Goal: Information Seeking & Learning: Learn about a topic

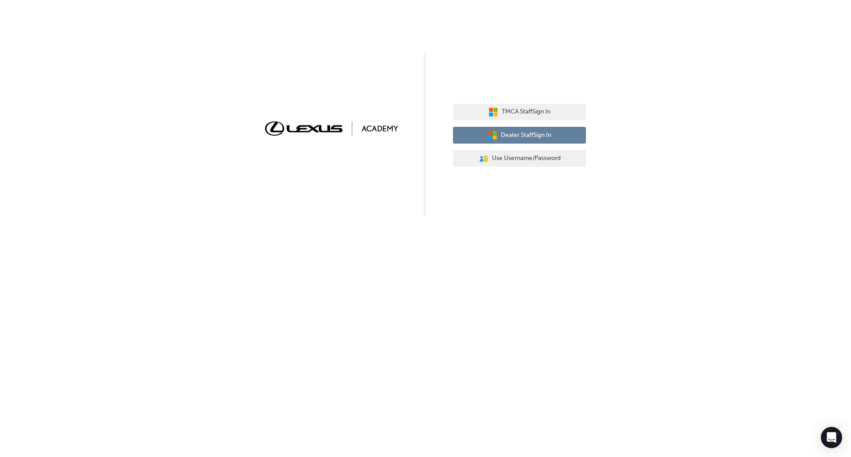
click at [540, 133] on span "Dealer Staff Sign In" at bounding box center [526, 135] width 51 height 10
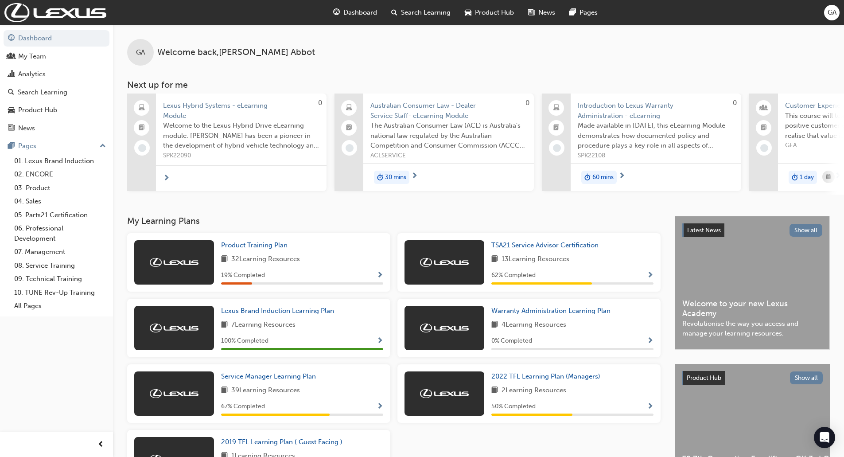
click at [410, 8] on span "Search Learning" at bounding box center [426, 13] width 50 height 10
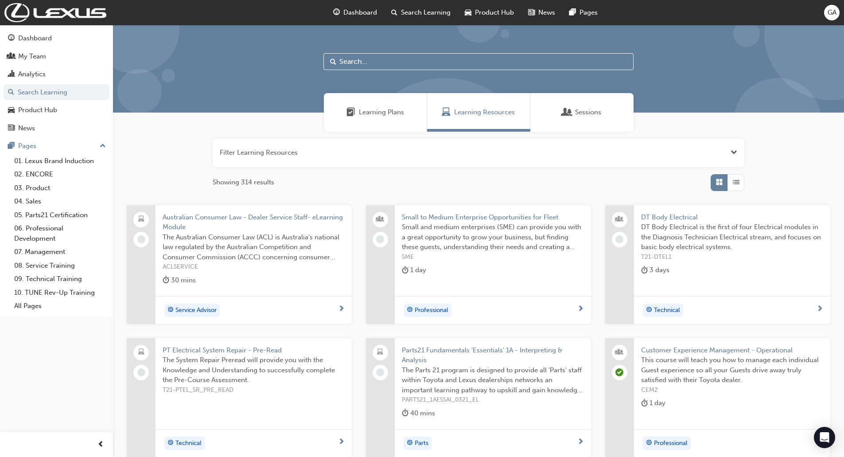
click at [362, 59] on input "text" at bounding box center [479, 61] width 310 height 17
type input "lbx"
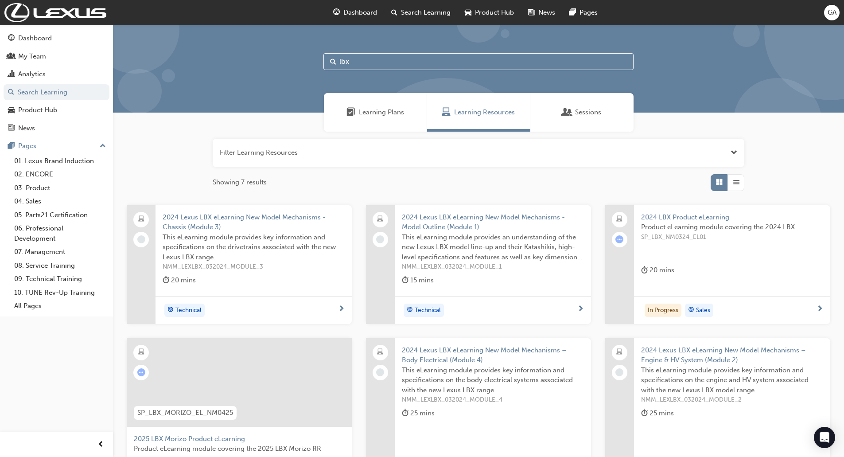
click at [282, 401] on div at bounding box center [239, 382] width 225 height 89
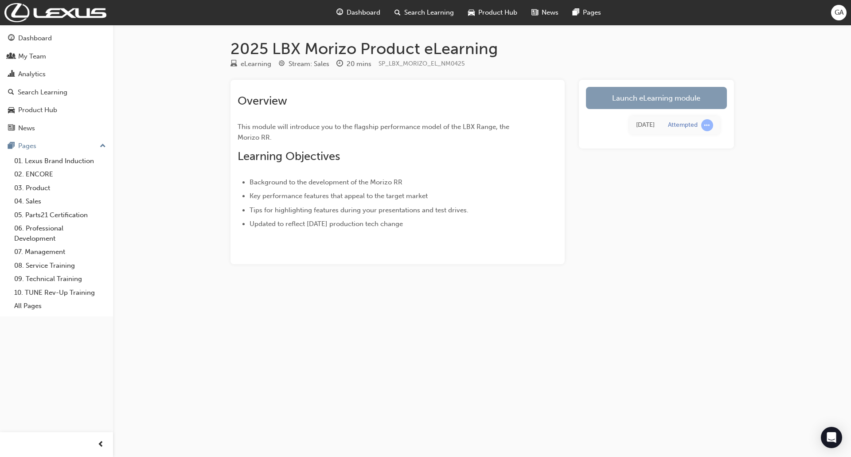
click at [654, 94] on link "Launch eLearning module" at bounding box center [656, 98] width 141 height 22
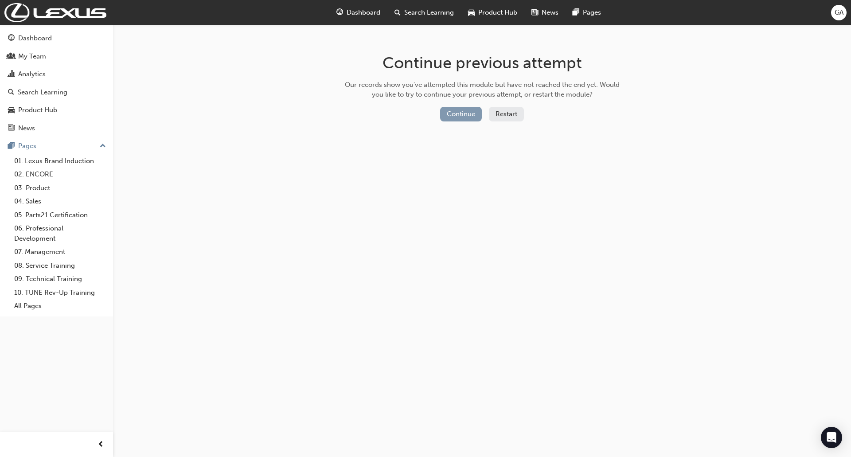
click at [460, 111] on button "Continue" at bounding box center [461, 114] width 42 height 15
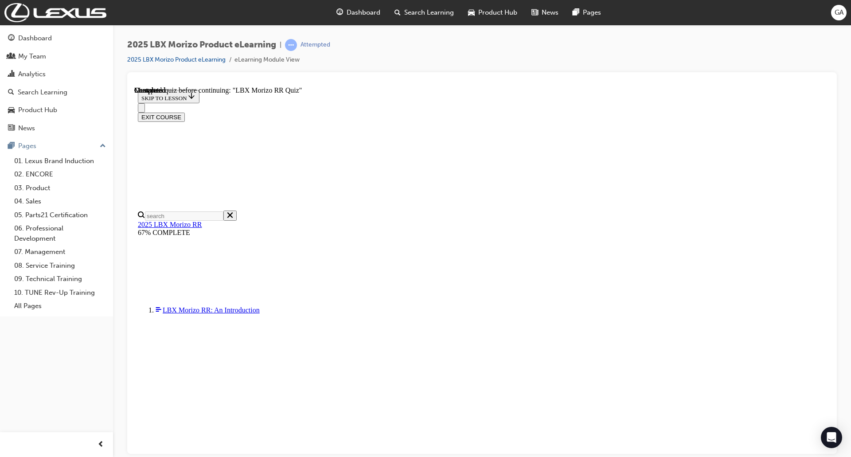
scroll to position [31, 0]
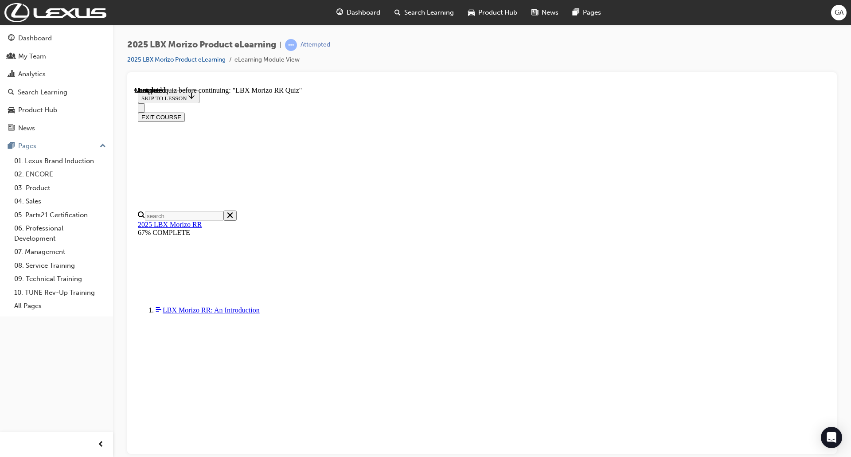
radio input "true"
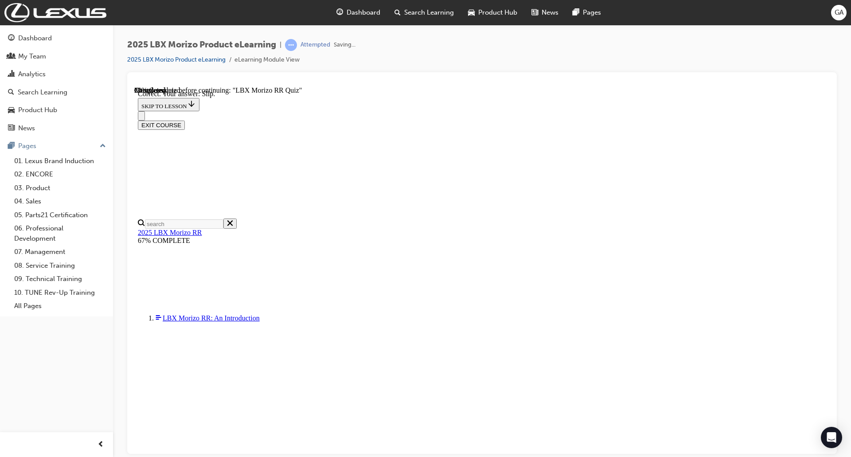
scroll to position [238, 0]
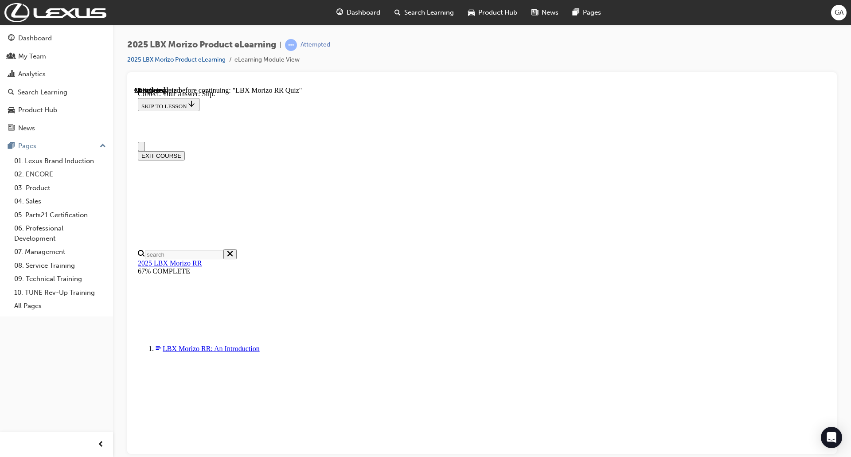
scroll to position [0, 0]
drag, startPoint x: 823, startPoint y: 192, endPoint x: 826, endPoint y: 218, distance: 26.4
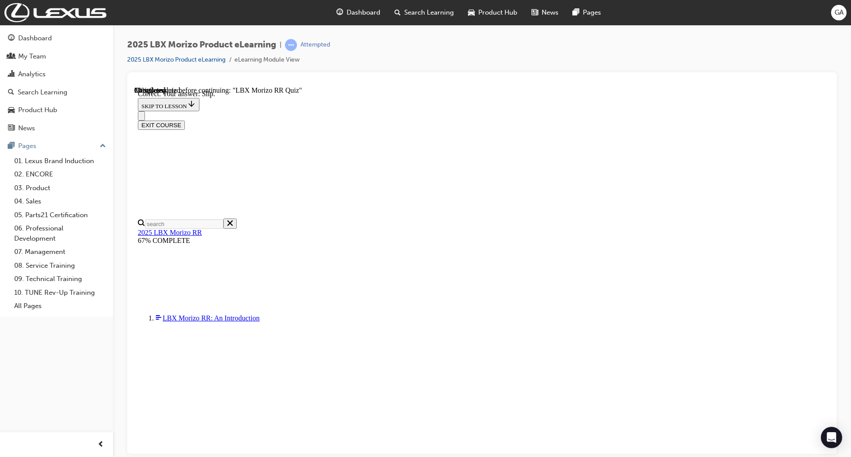
scroll to position [121, 0]
drag, startPoint x: 826, startPoint y: 217, endPoint x: 968, endPoint y: 378, distance: 214.2
radio input "true"
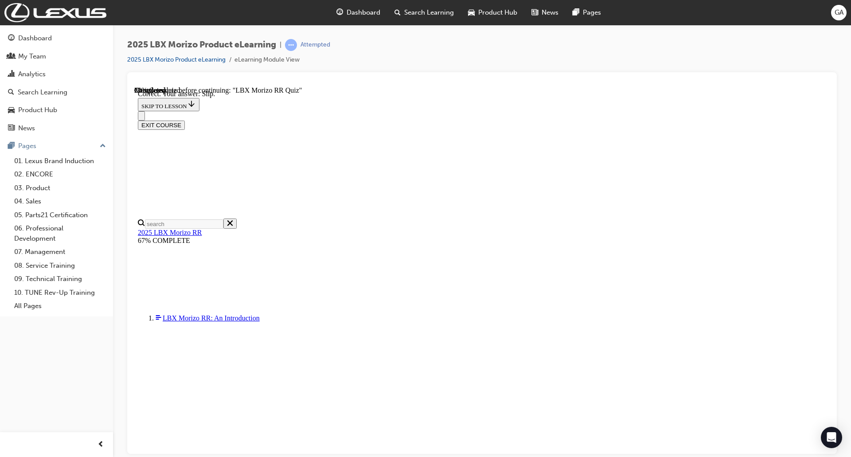
radio input "true"
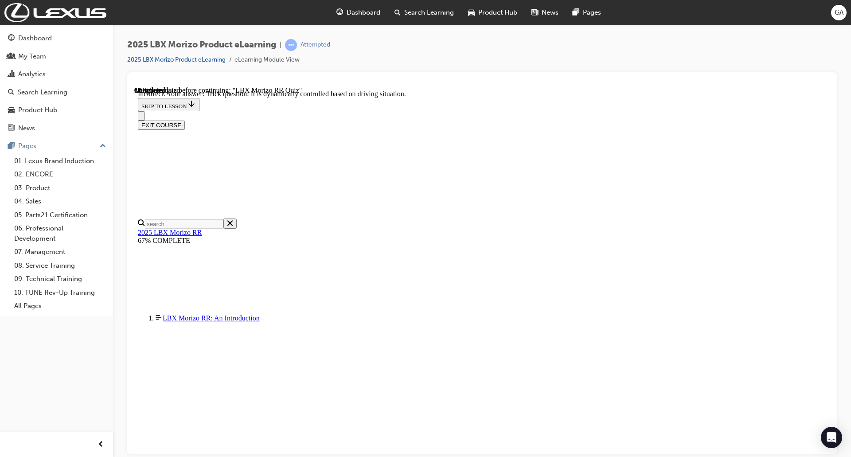
scroll to position [260, 0]
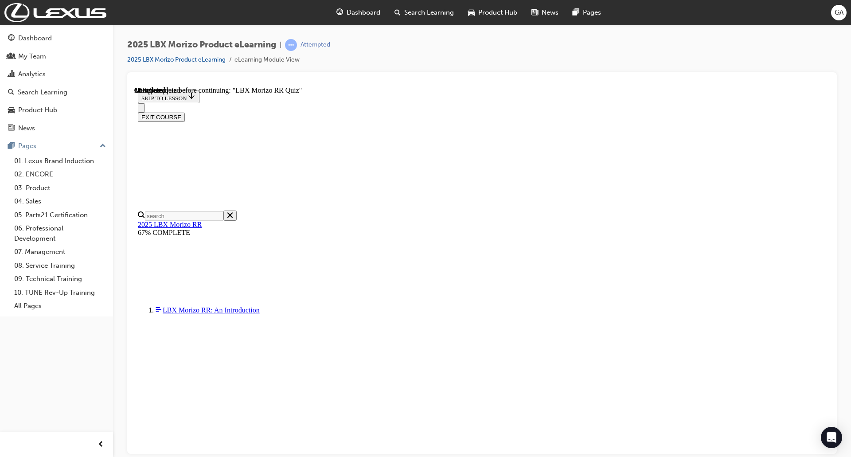
scroll to position [125, 0]
radio input "true"
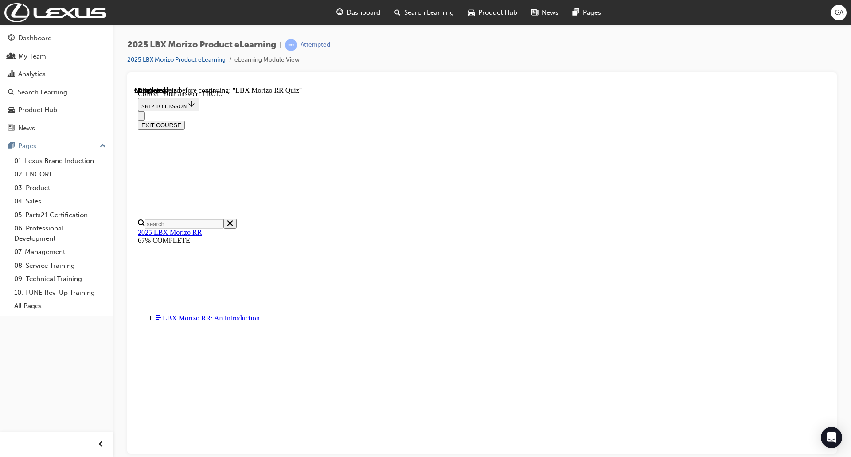
scroll to position [206, 0]
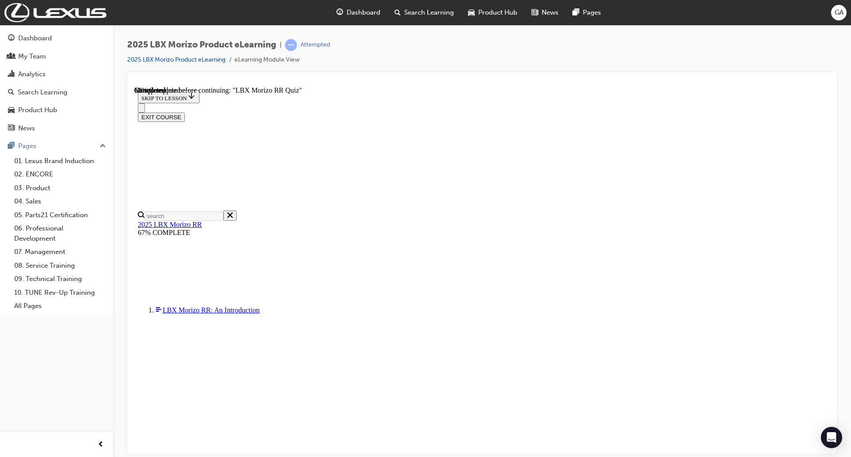
scroll to position [37, 0]
radio input "true"
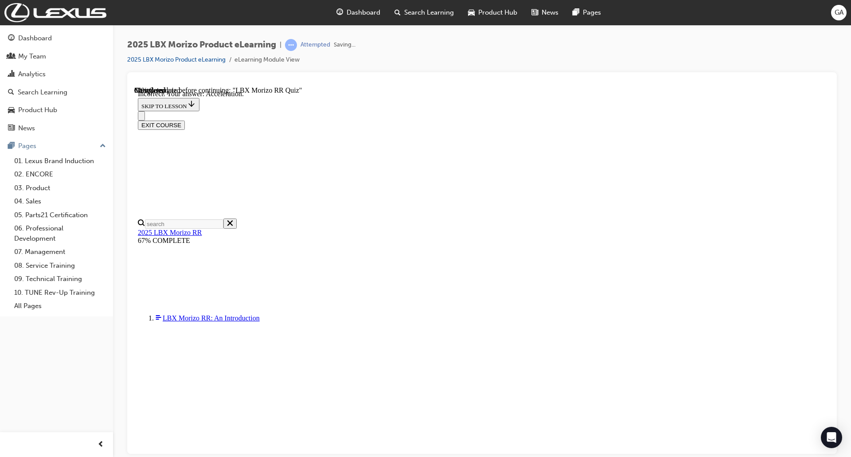
scroll to position [91, 0]
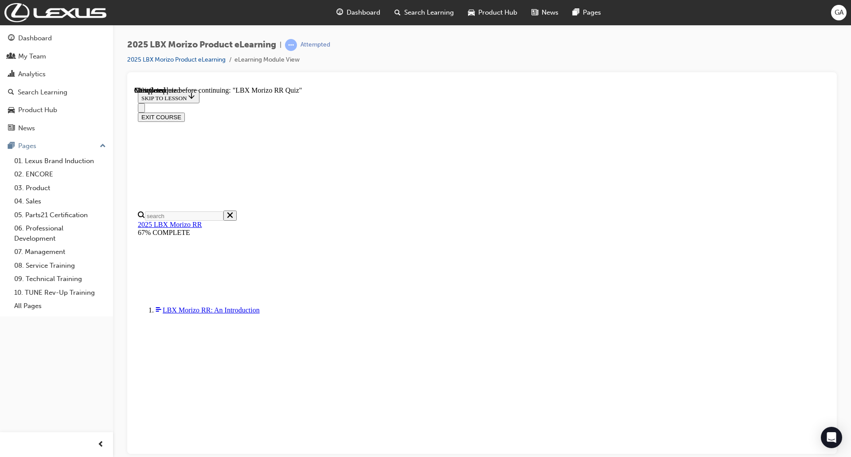
scroll to position [83, 0]
radio input "true"
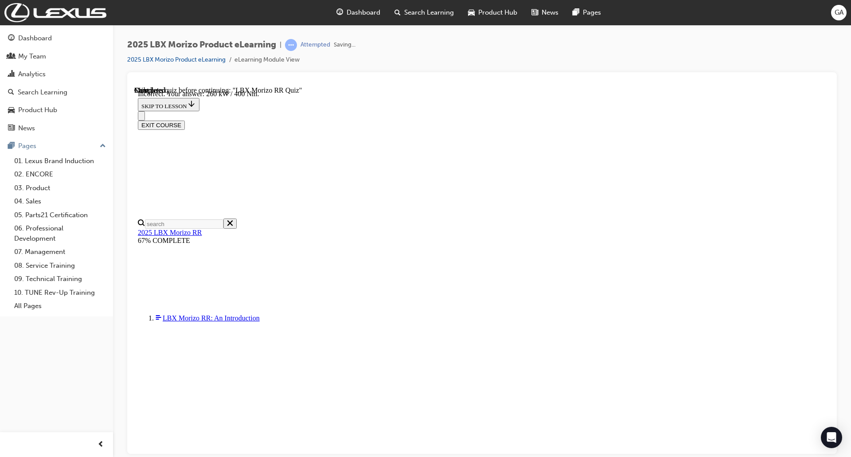
scroll to position [260, 0]
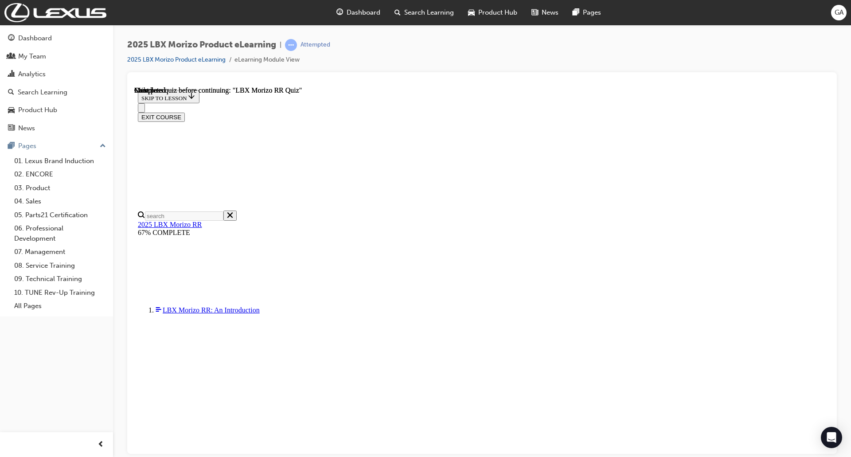
scroll to position [120, 0]
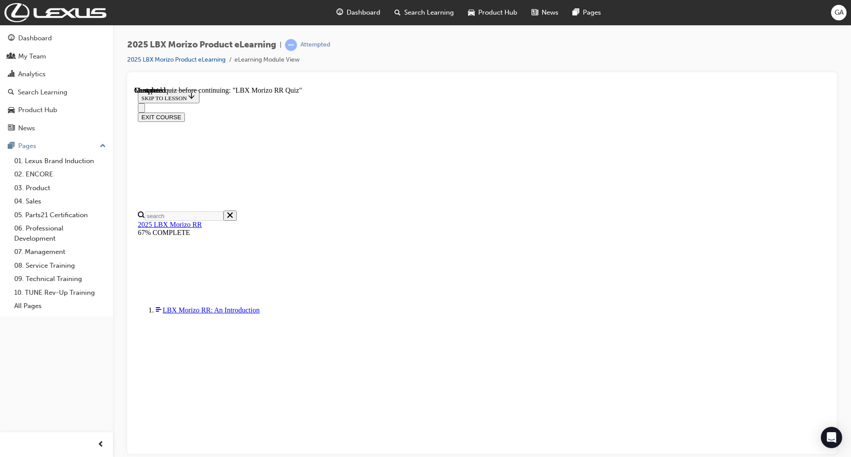
radio input "true"
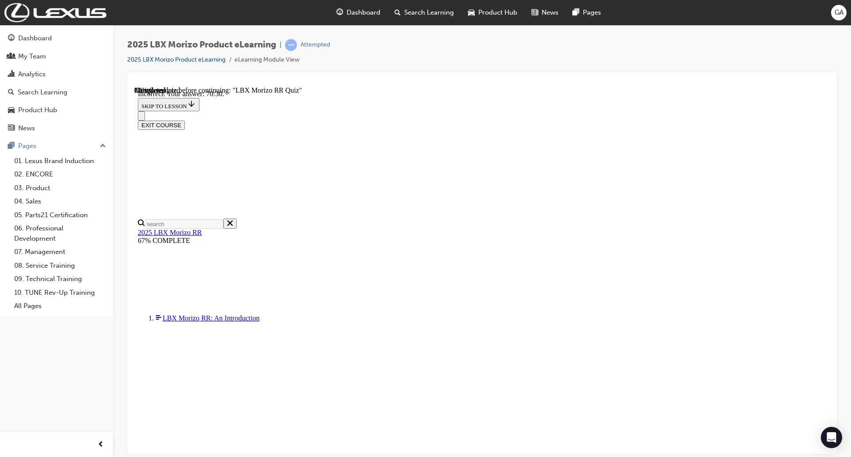
scroll to position [260, 0]
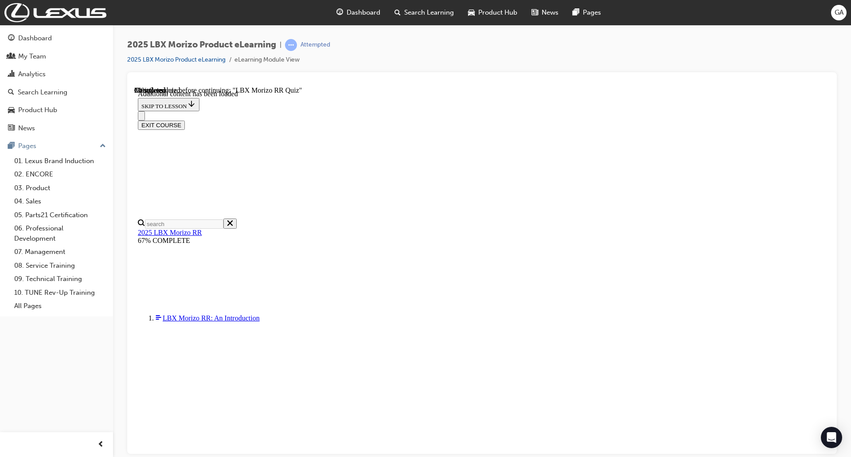
scroll to position [755, 0]
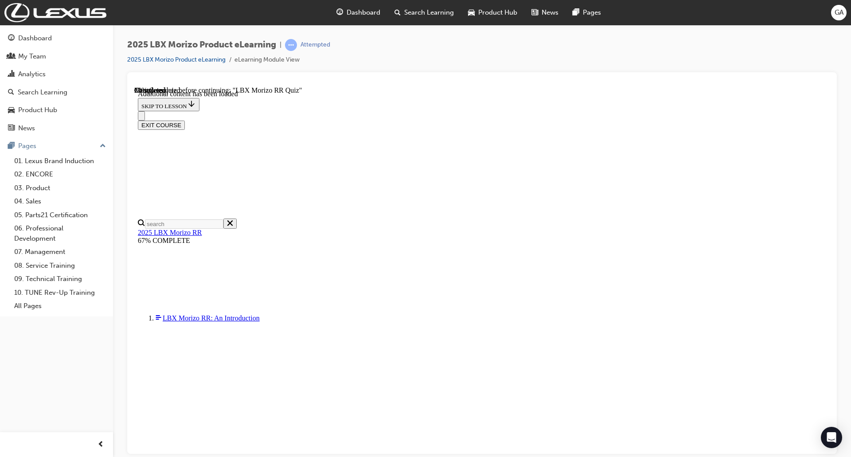
radio input "true"
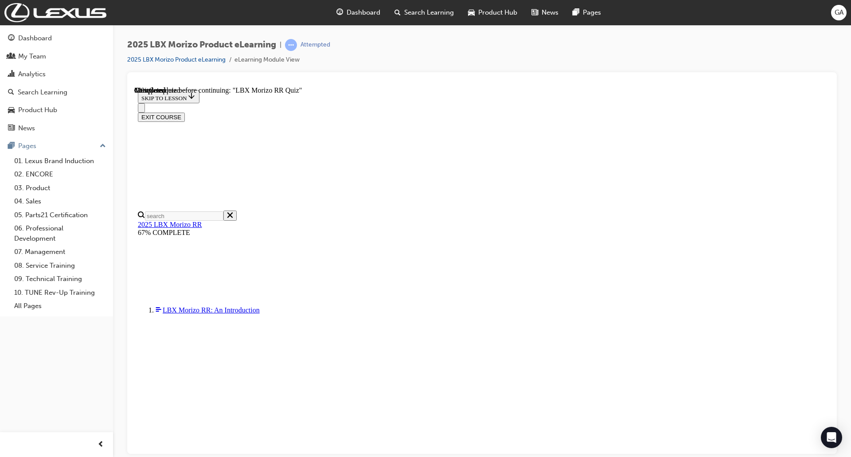
scroll to position [177, 0]
radio input "true"
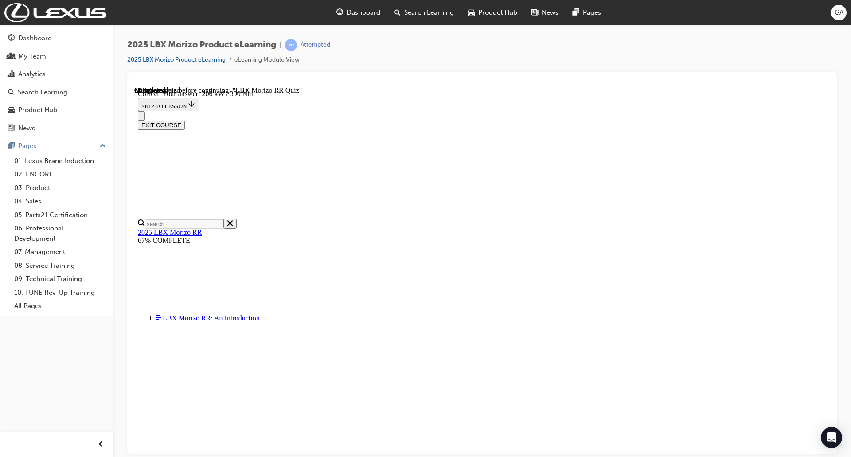
scroll to position [260, 0]
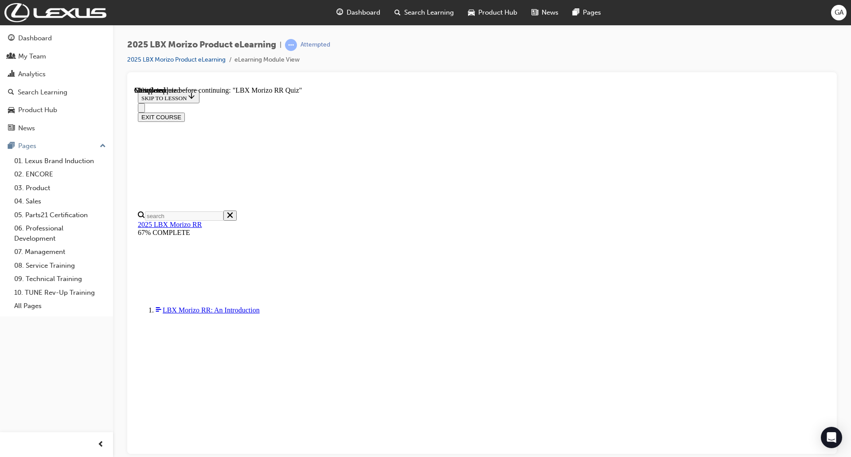
scroll to position [37, 0]
radio input "true"
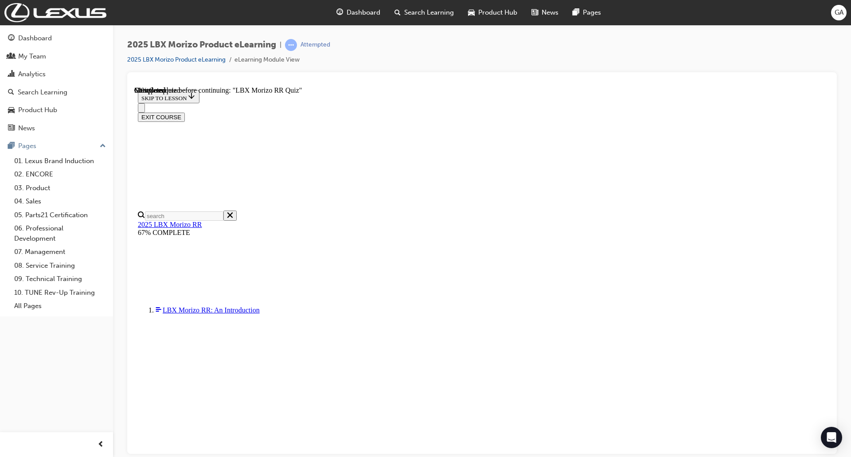
radio input "true"
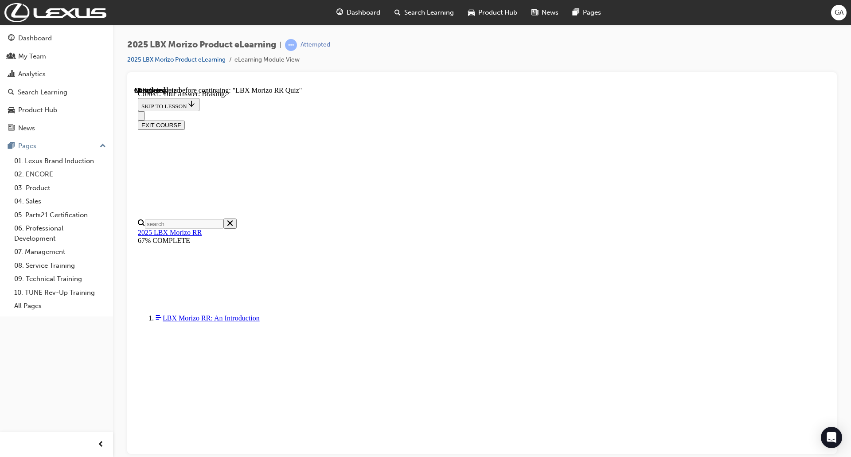
scroll to position [91, 0]
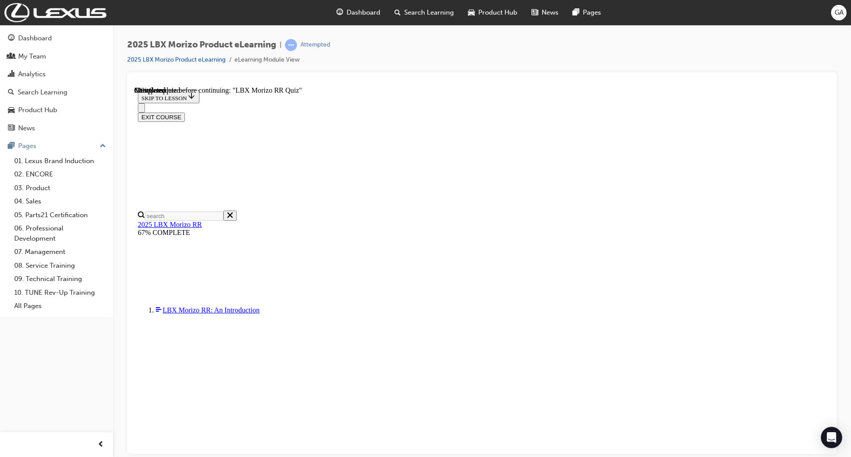
scroll to position [83, 0]
radio input "true"
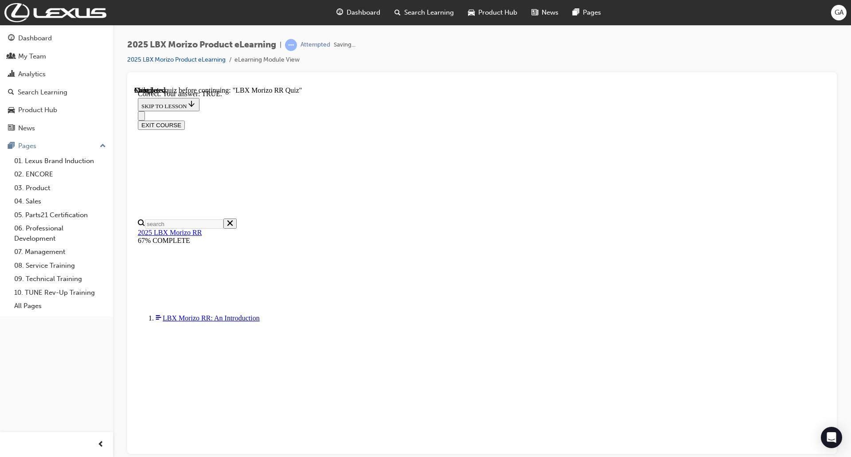
scroll to position [206, 0]
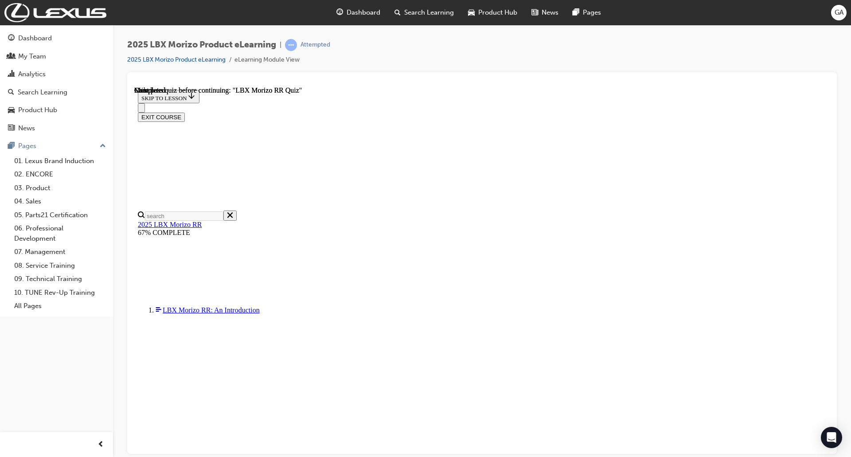
scroll to position [120, 0]
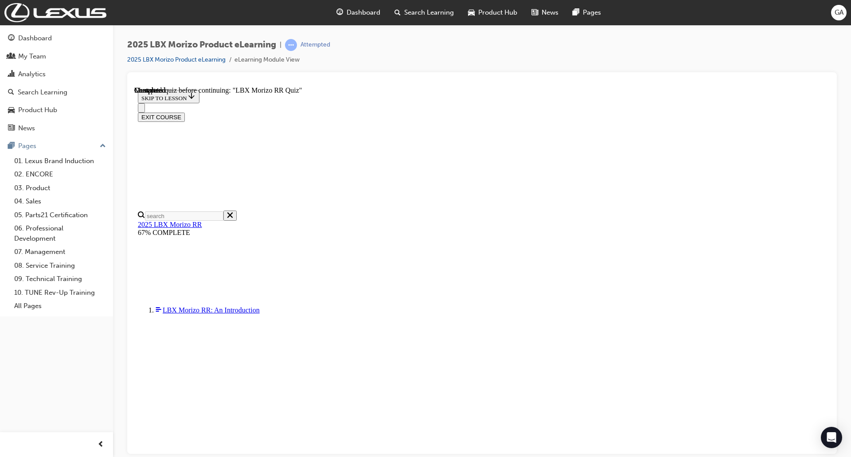
radio input "true"
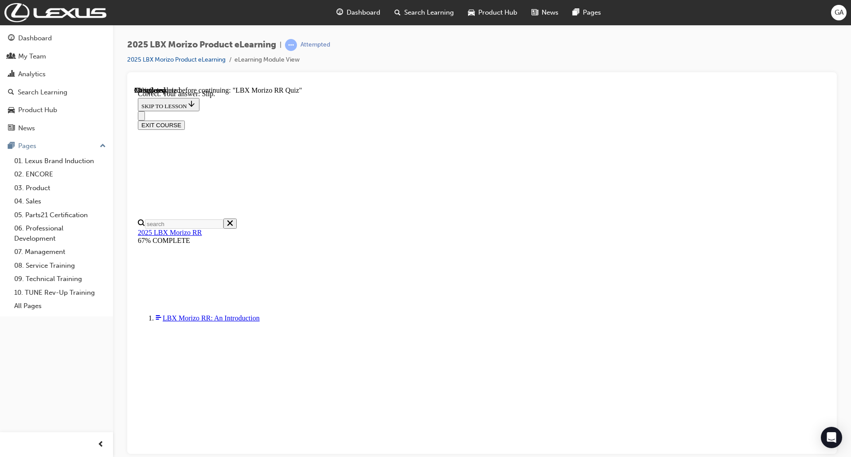
scroll to position [238, 0]
drag, startPoint x: 825, startPoint y: 221, endPoint x: 970, endPoint y: 396, distance: 227.3
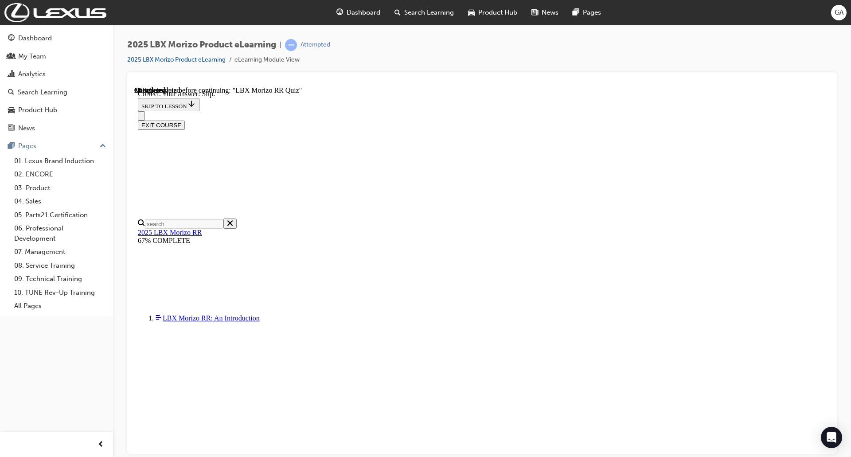
radio input "true"
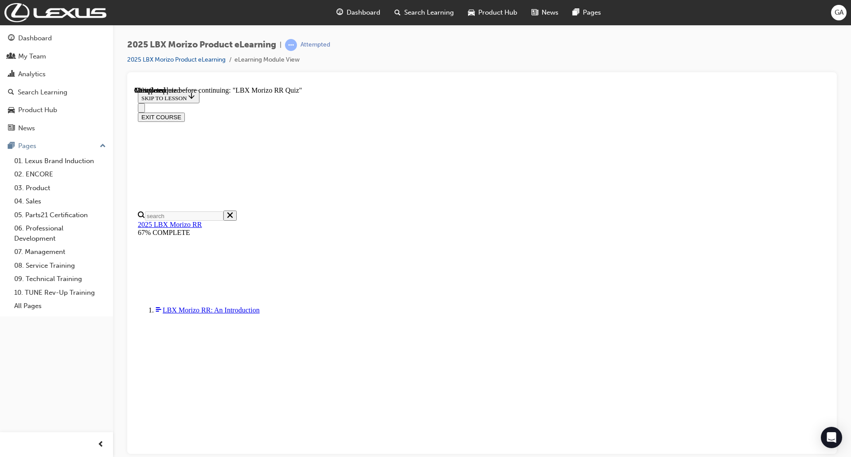
scroll to position [157, 0]
radio input "true"
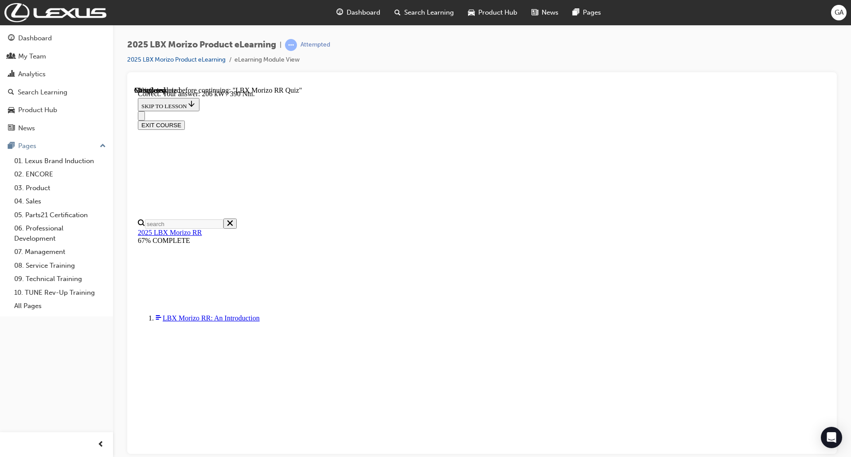
scroll to position [260, 0]
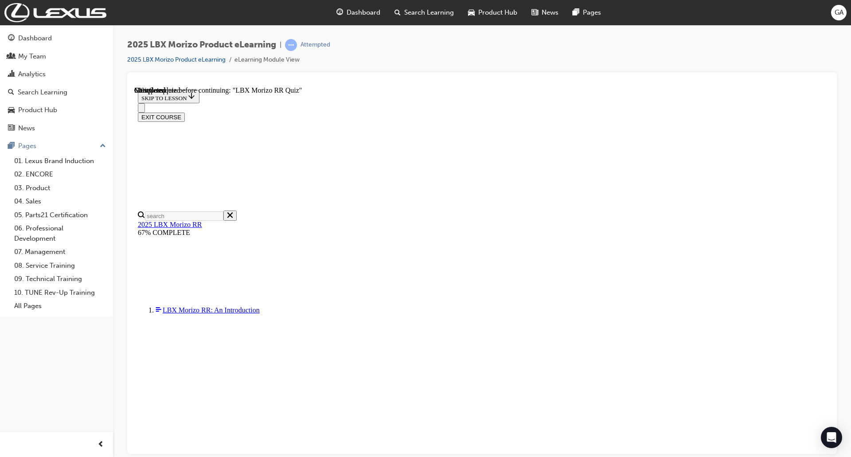
scroll to position [148, 0]
radio input "true"
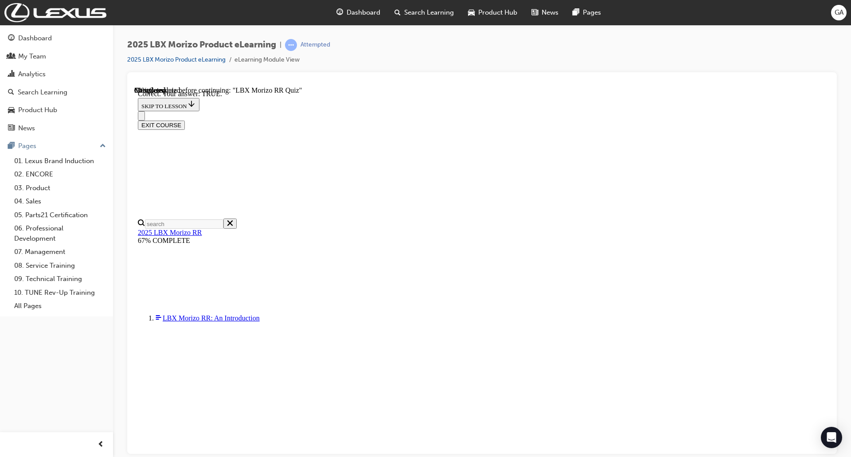
scroll to position [206, 0]
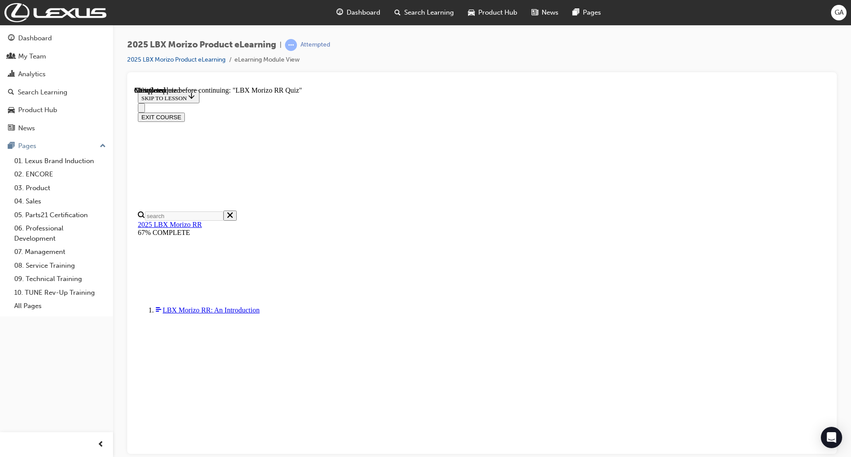
scroll to position [37, 0]
radio input "true"
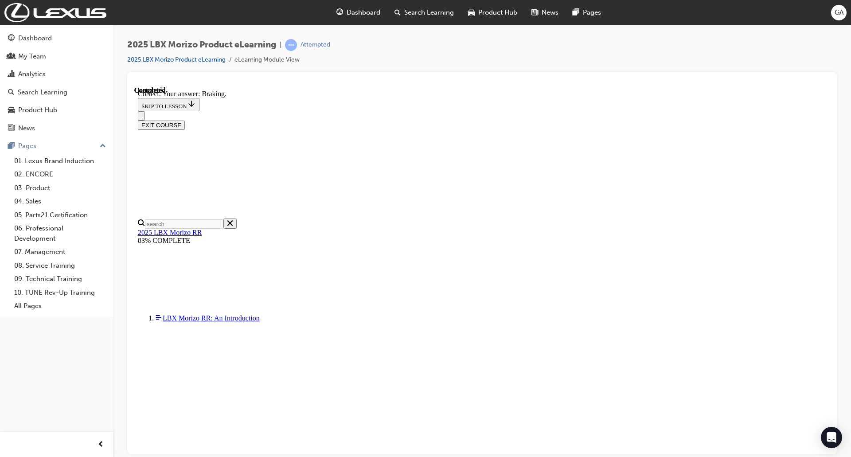
scroll to position [91, 0]
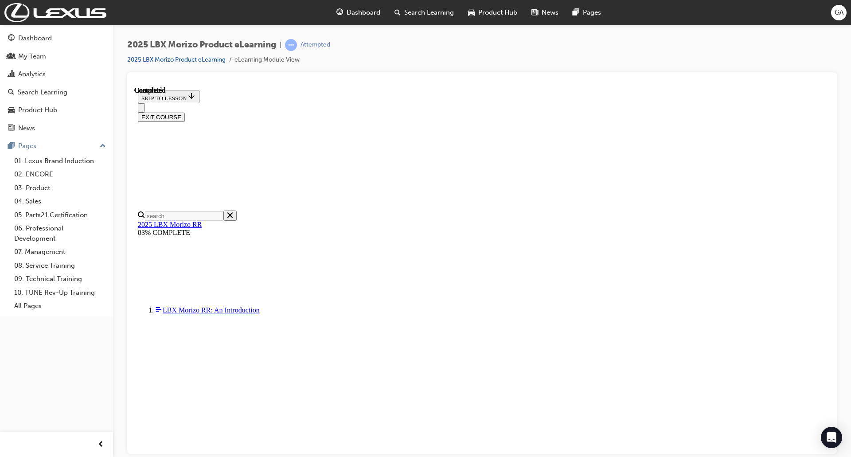
scroll to position [120, 0]
click at [413, 10] on span "Search Learning" at bounding box center [429, 13] width 50 height 10
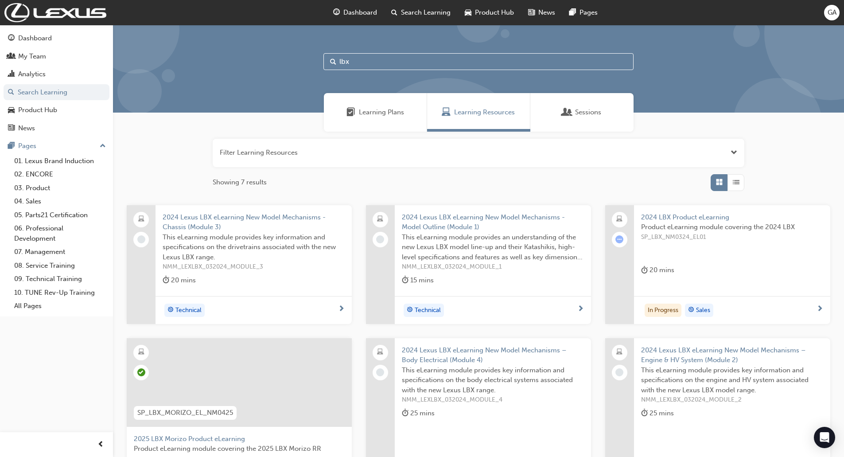
click at [360, 60] on input "lbx" at bounding box center [479, 61] width 310 height 17
type input "l"
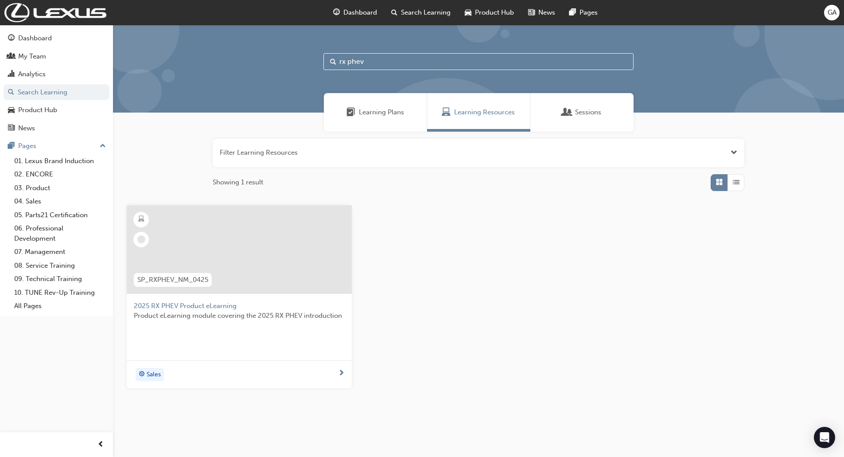
type input "rx phev"
click at [172, 290] on div "SP_RXPHEV_NM_0425" at bounding box center [173, 280] width 92 height 28
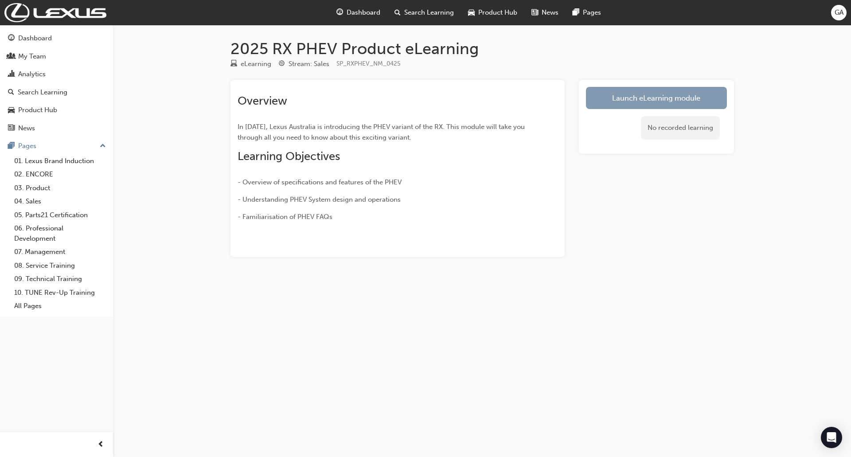
click at [627, 95] on link "Launch eLearning module" at bounding box center [656, 98] width 141 height 22
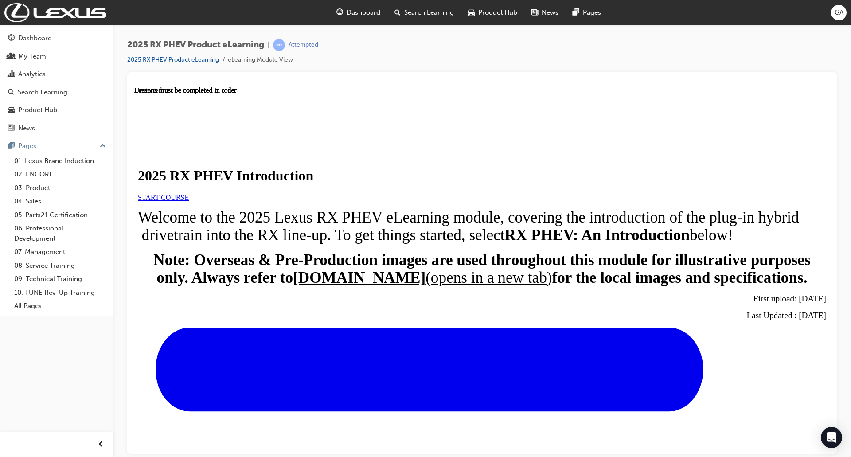
click at [189, 201] on link "START COURSE" at bounding box center [163, 197] width 51 height 8
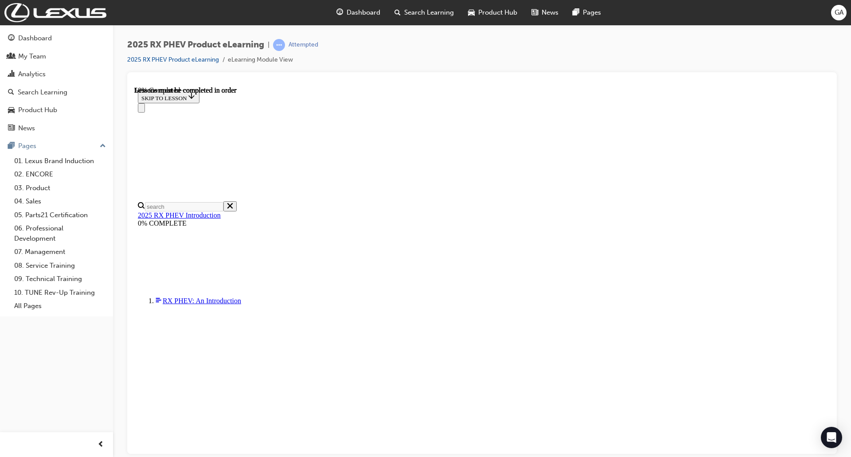
scroll to position [539, 0]
drag, startPoint x: 825, startPoint y: 181, endPoint x: 817, endPoint y: 542, distance: 360.9
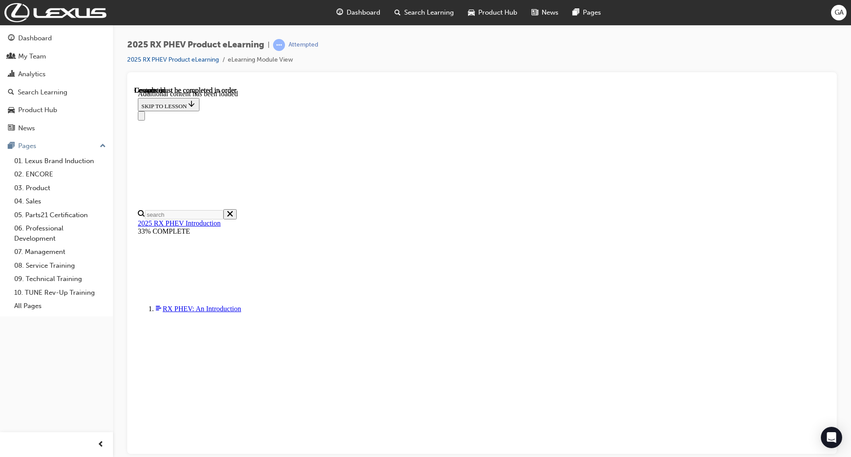
scroll to position [975, 0]
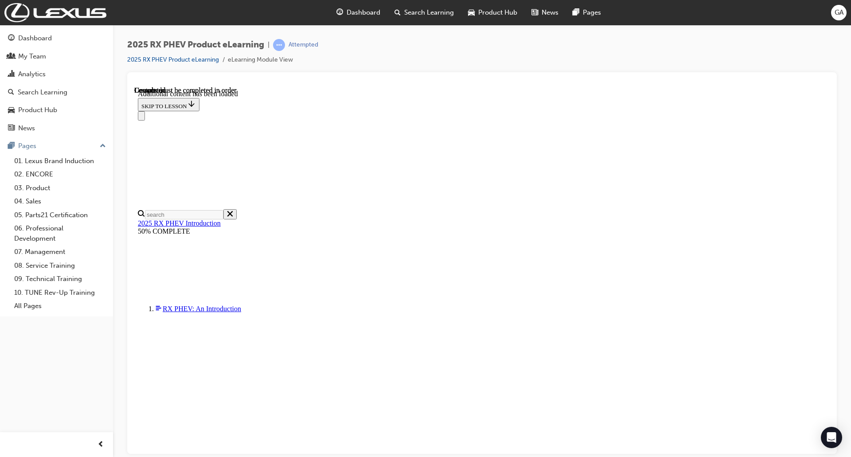
drag, startPoint x: 824, startPoint y: 289, endPoint x: 960, endPoint y: 522, distance: 270.4
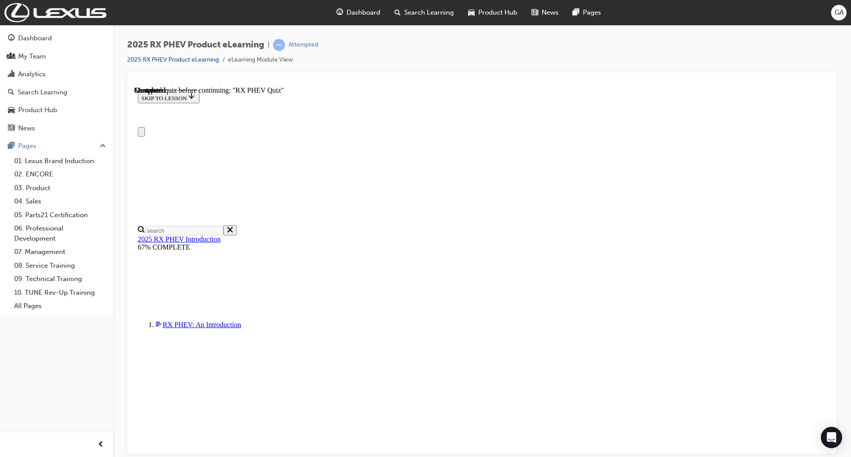
scroll to position [0, 0]
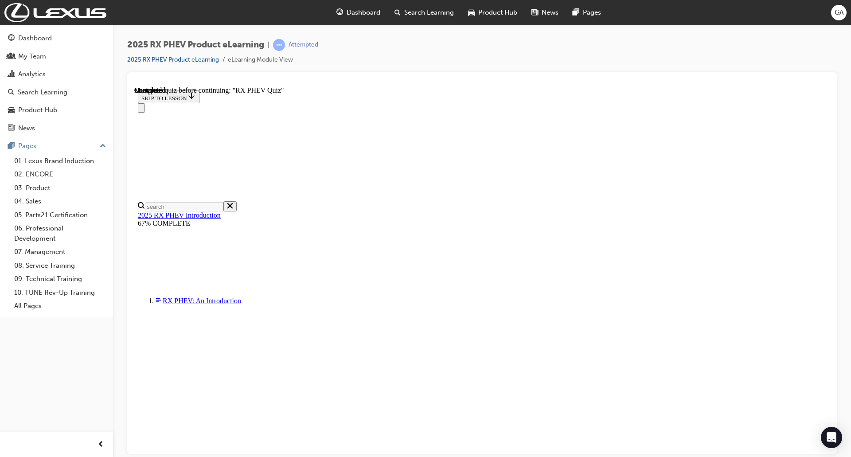
scroll to position [31, 0]
radio input "true"
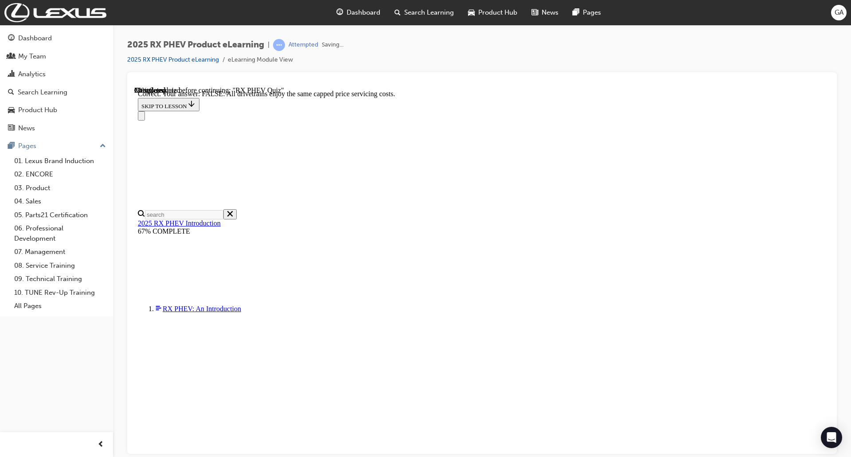
scroll to position [48, 0]
radio input "true"
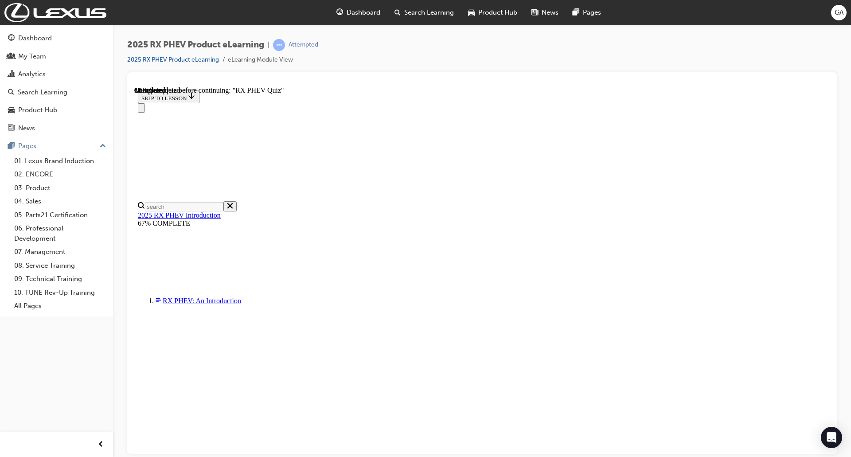
scroll to position [31, 0]
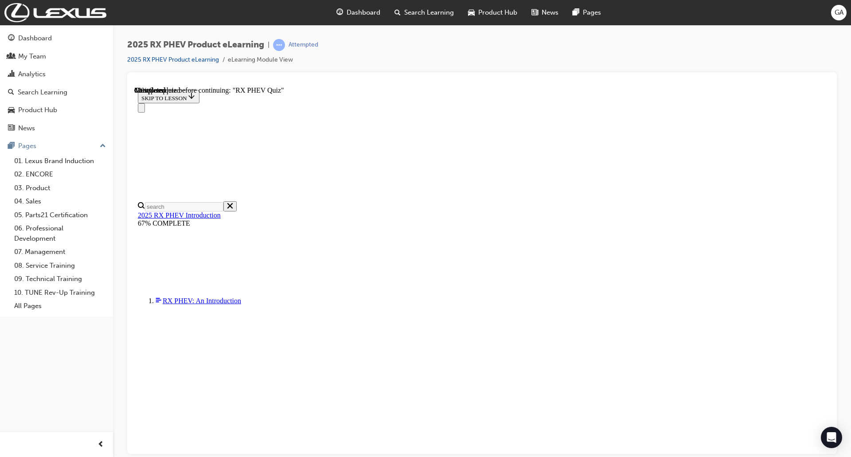
radio input "true"
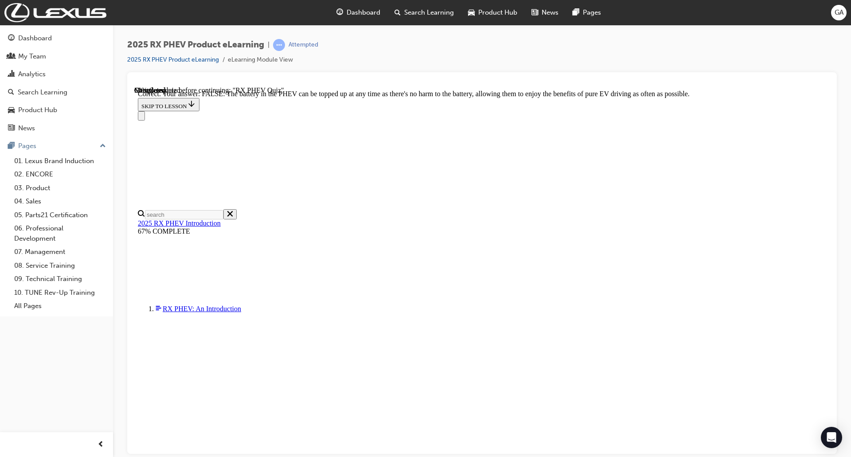
scroll to position [48, 0]
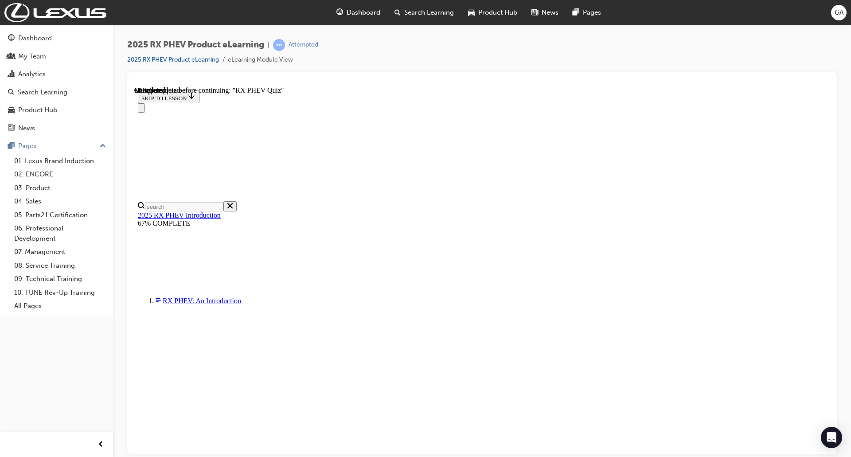
radio input "true"
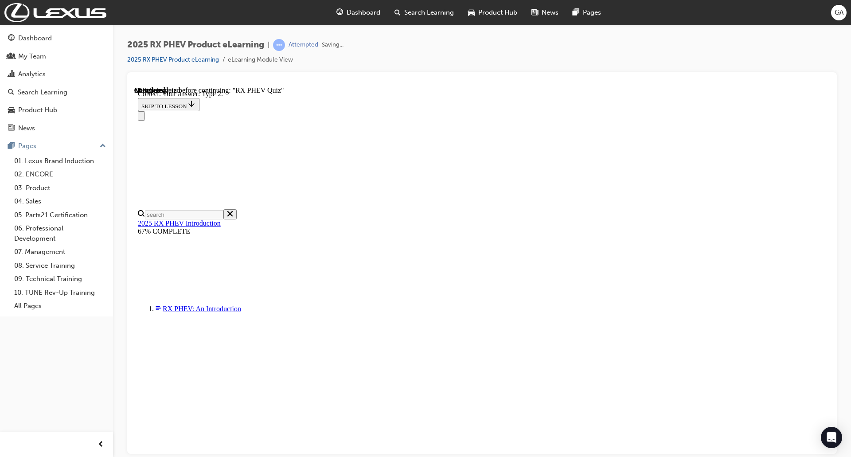
scroll to position [110, 0]
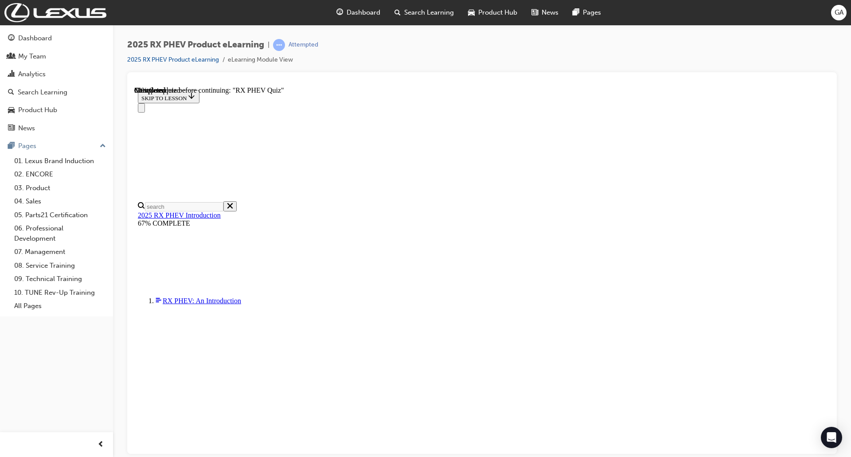
radio input "true"
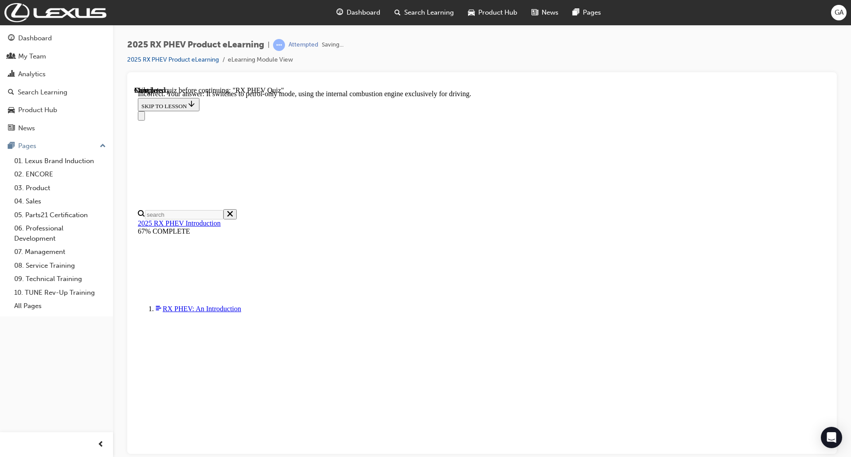
scroll to position [75, 0]
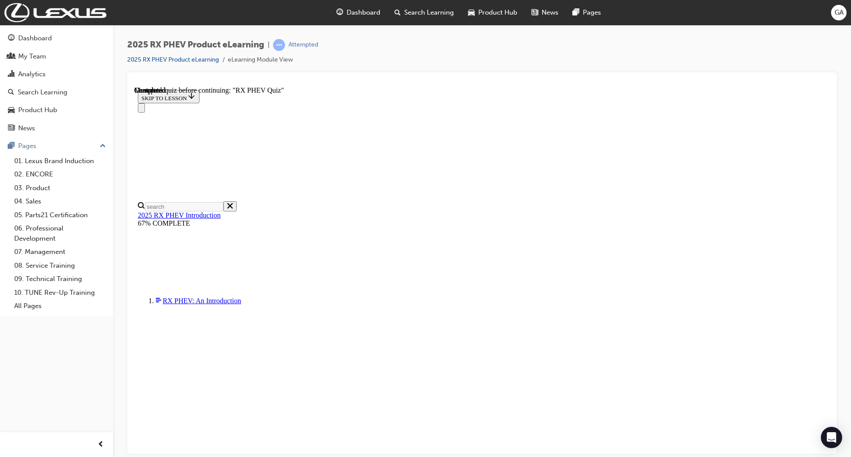
radio input "true"
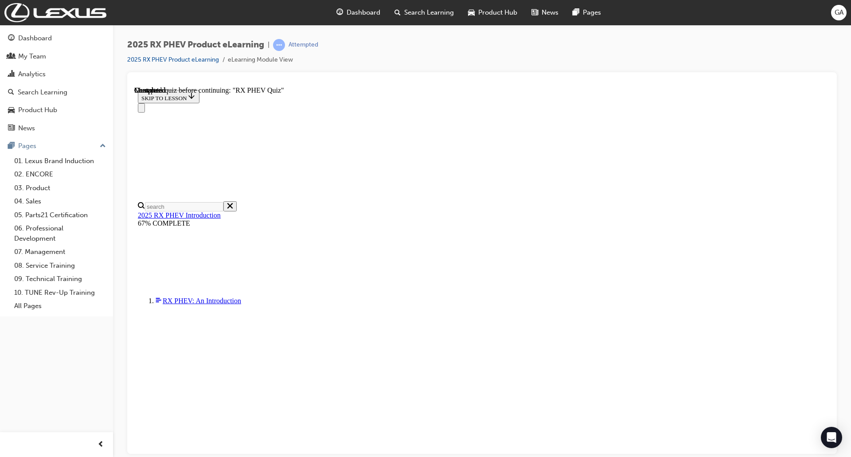
scroll to position [518, 0]
drag, startPoint x: 825, startPoint y: 181, endPoint x: 976, endPoint y: 495, distance: 348.9
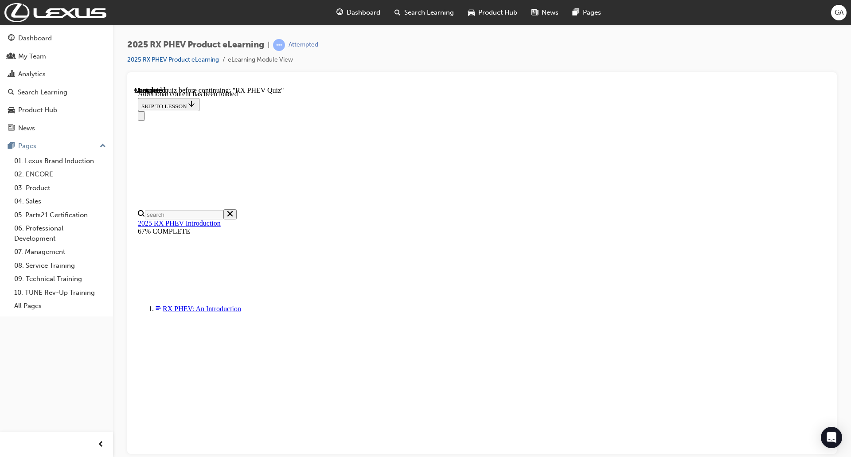
scroll to position [31, 0]
drag, startPoint x: 821, startPoint y: 166, endPoint x: 827, endPoint y: 191, distance: 25.9
drag, startPoint x: 827, startPoint y: 191, endPoint x: 972, endPoint y: 376, distance: 234.8
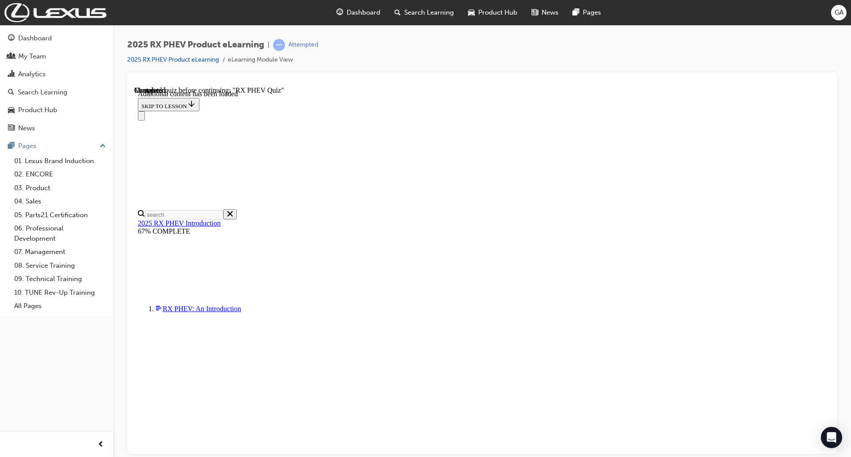
scroll to position [21, 0]
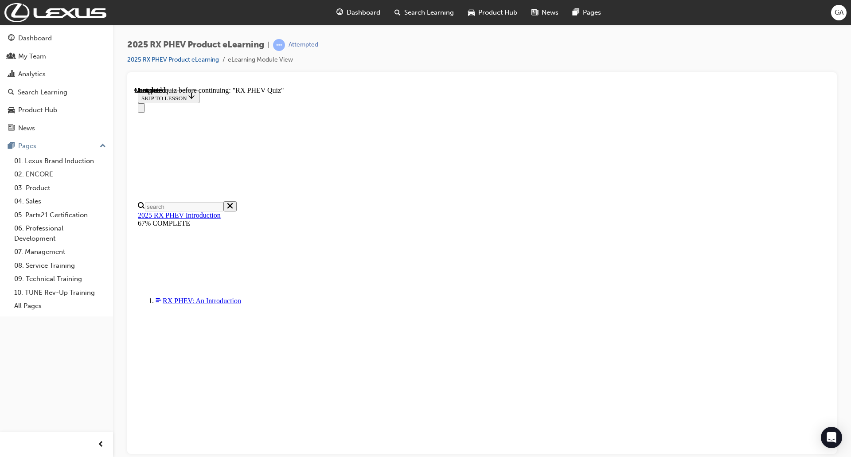
scroll to position [1267, 0]
drag, startPoint x: 828, startPoint y: 149, endPoint x: 985, endPoint y: 437, distance: 327.8
click at [851, 349] on div "2025 RX PHEV Product eLearning | Attempted 2025 RX PHEV Product eLearning eLear…" at bounding box center [482, 230] width 738 height 410
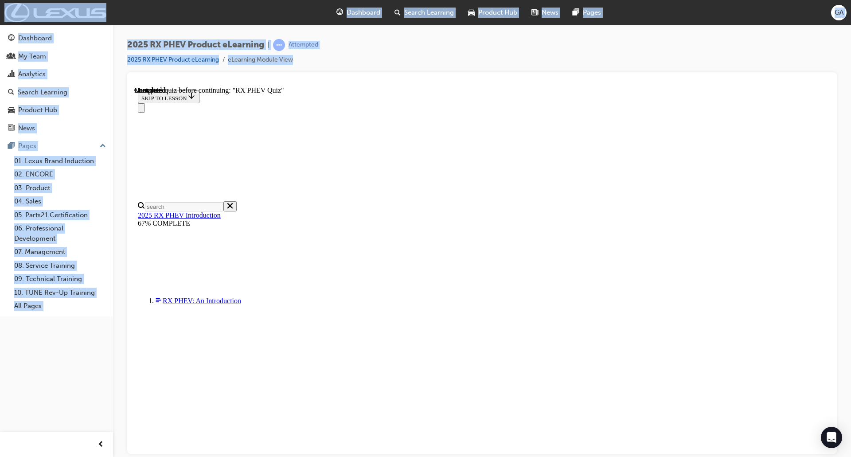
click at [851, 349] on div "2025 RX PHEV Product eLearning | Attempted 2025 RX PHEV Product eLearning eLear…" at bounding box center [482, 230] width 738 height 410
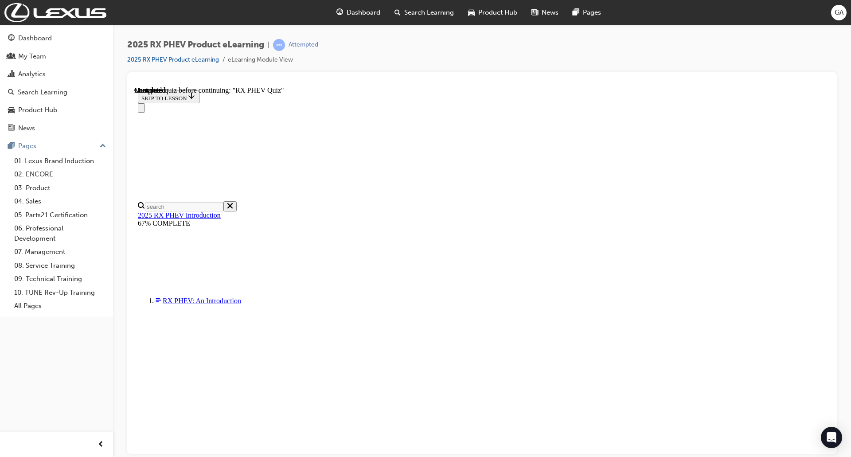
scroll to position [1739, 0]
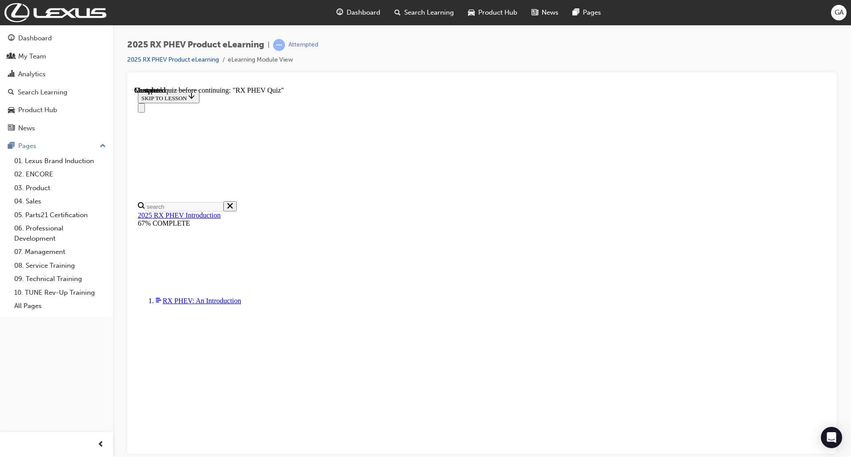
scroll to position [31, 0]
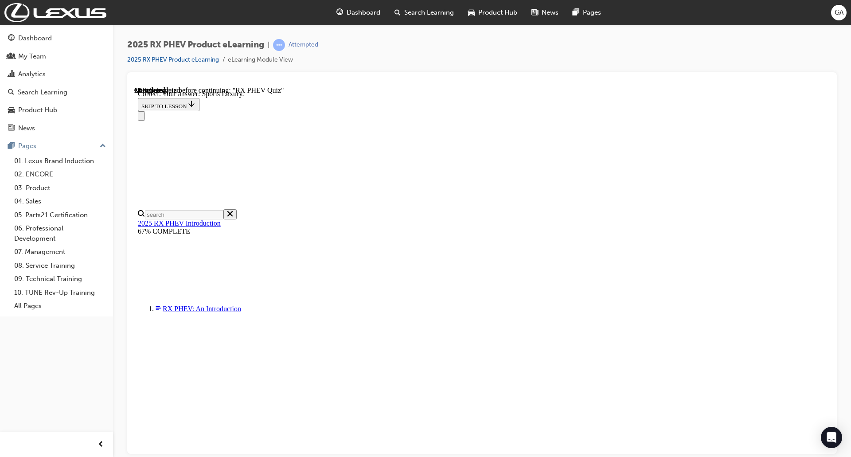
scroll to position [110, 0]
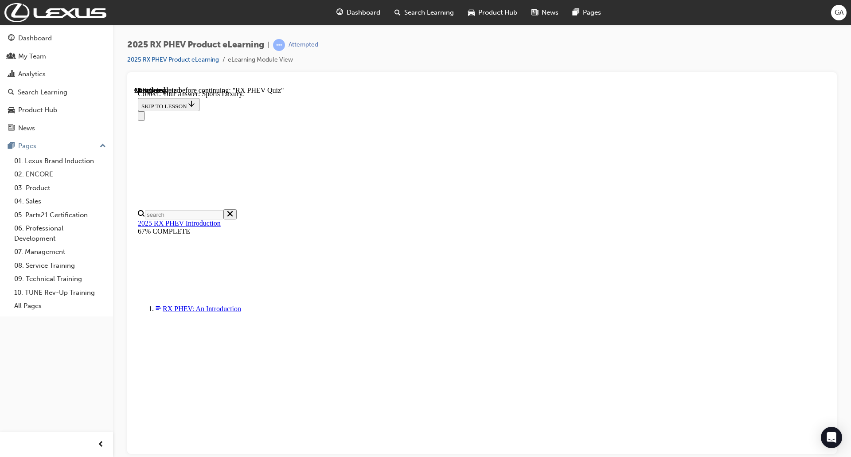
radio input "true"
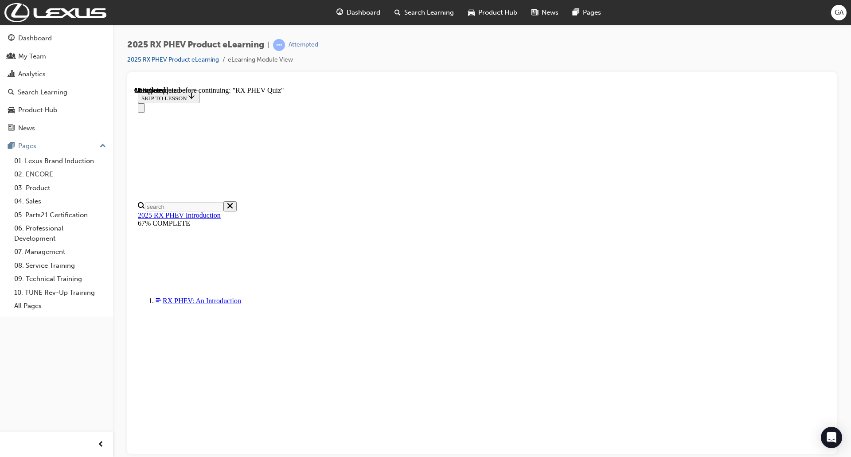
radio input "true"
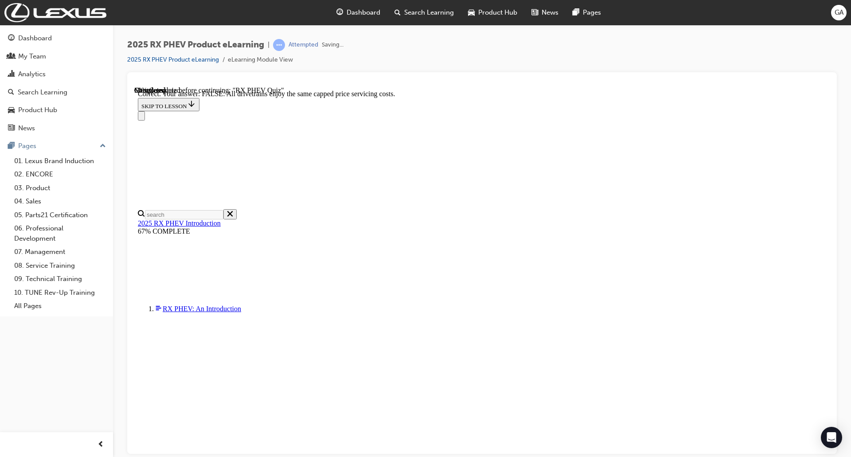
scroll to position [48, 0]
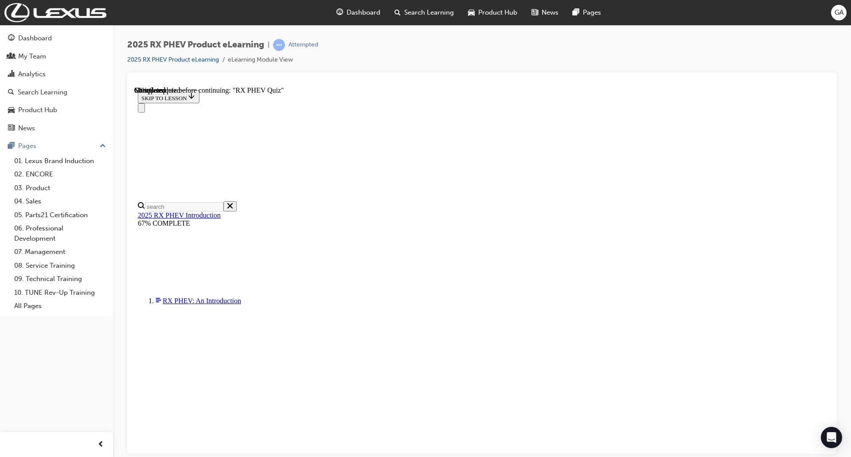
radio input "true"
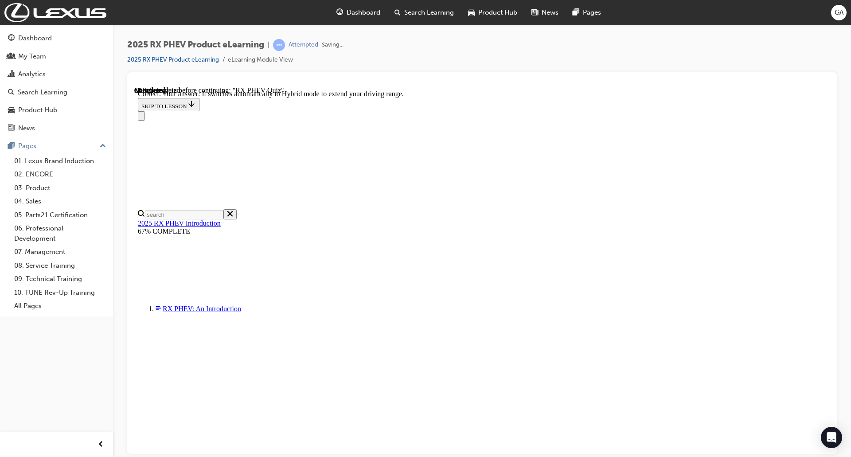
scroll to position [75, 0]
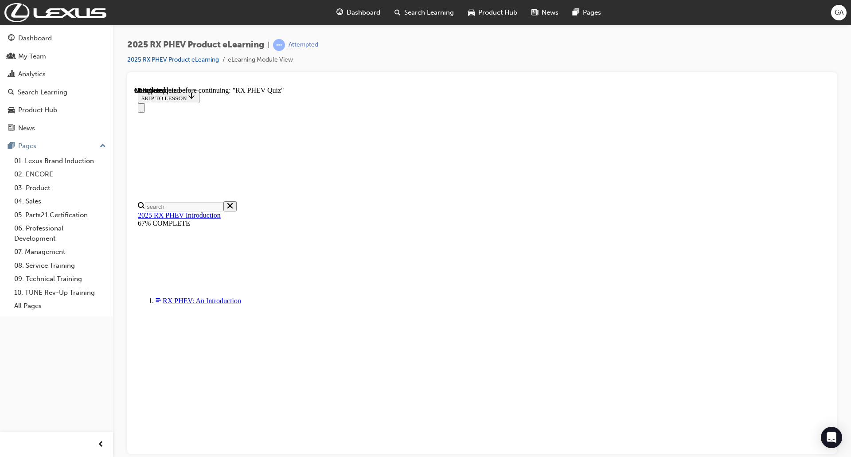
scroll to position [31, 0]
radio input "true"
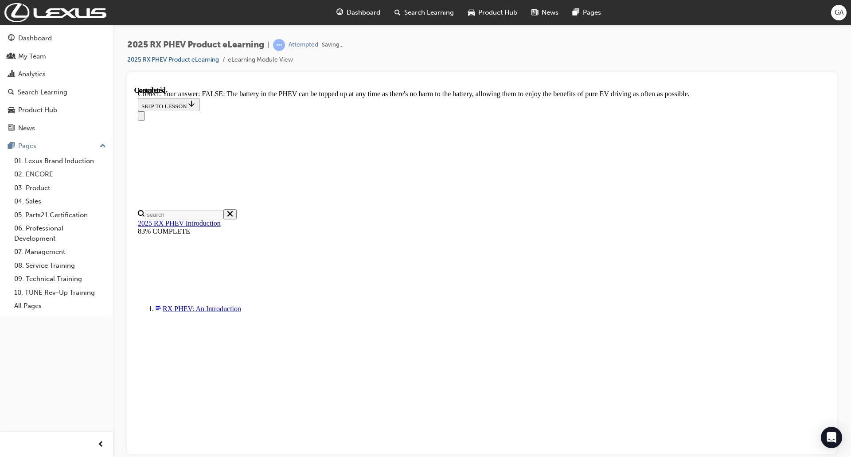
scroll to position [48, 0]
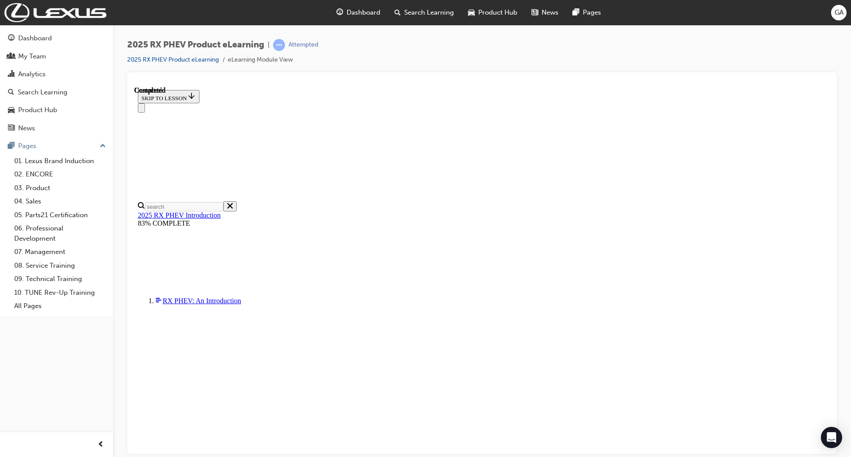
scroll to position [120, 0]
drag, startPoint x: 531, startPoint y: 413, endPoint x: 576, endPoint y: 435, distance: 50.3
